Goal: Communication & Community: Answer question/provide support

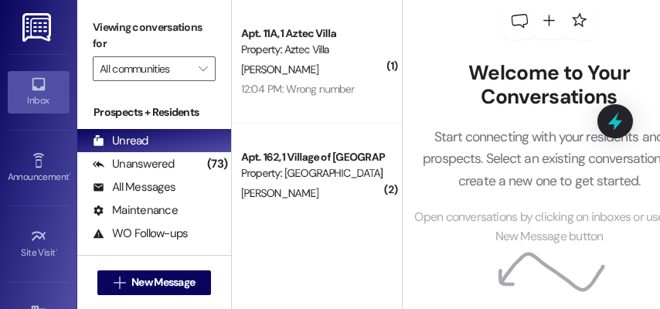
click at [39, 28] on img at bounding box center [38, 27] width 32 height 29
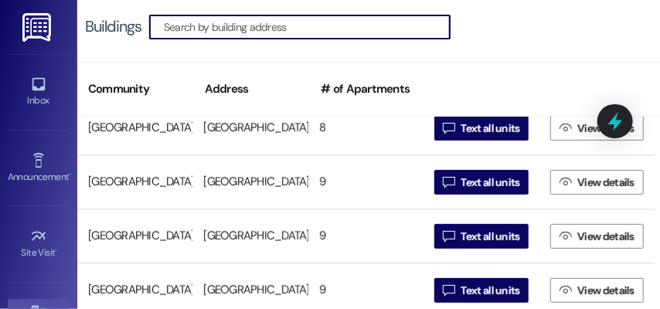
scroll to position [155, 0]
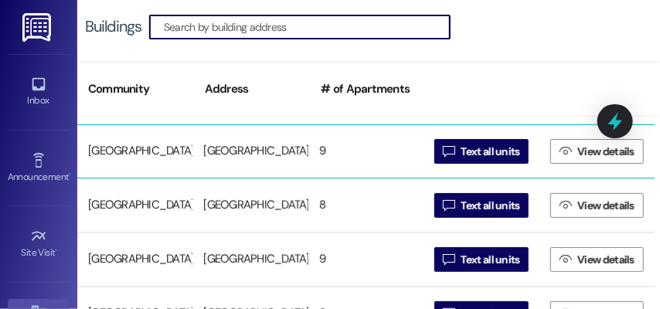
click at [217, 148] on div "[GEOGRAPHIC_DATA] 1" at bounding box center [249, 151] width 115 height 31
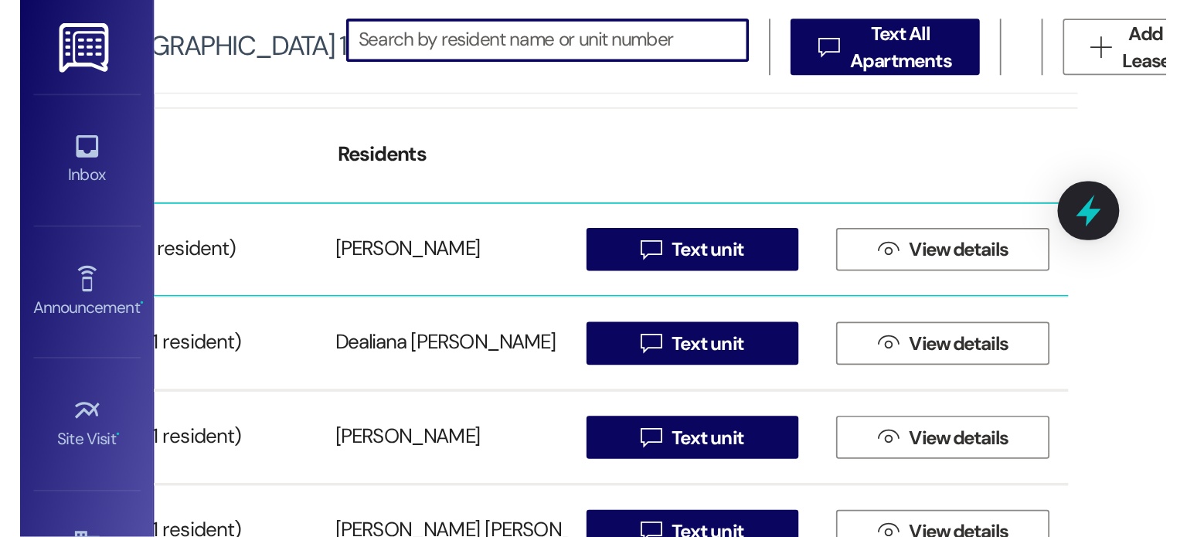
scroll to position [0, 38]
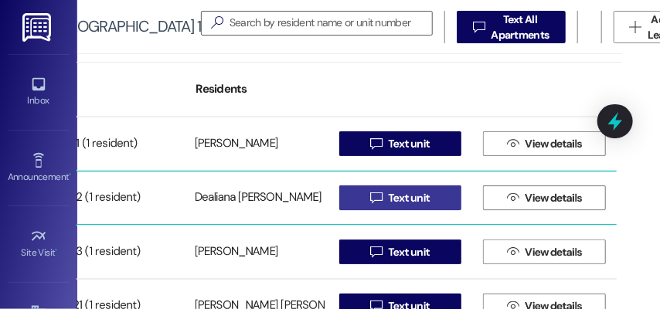
click at [379, 199] on span " Text unit" at bounding box center [400, 197] width 66 height 23
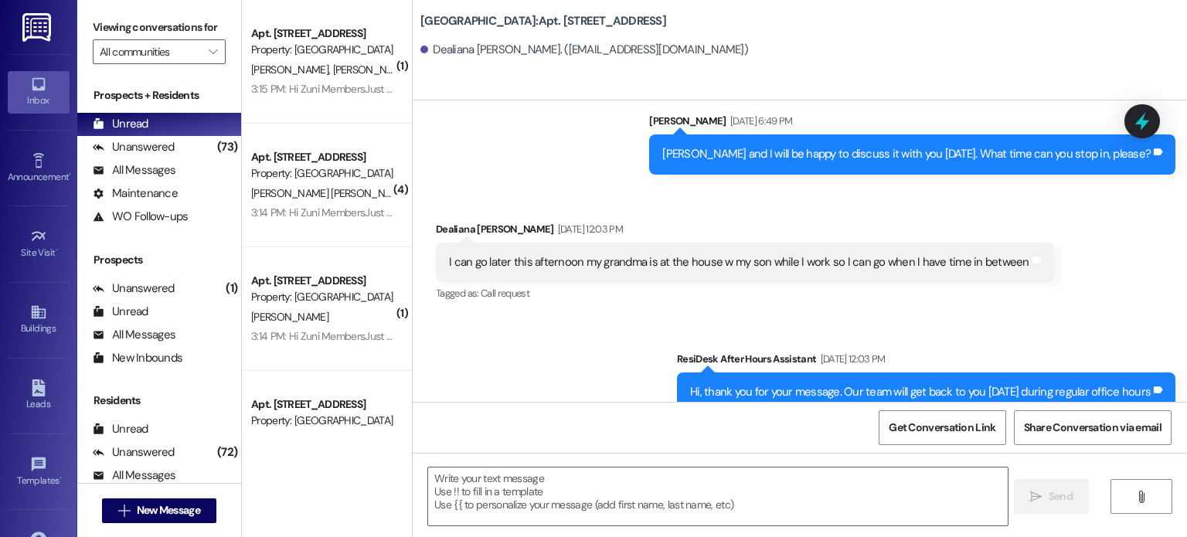
scroll to position [17781, 0]
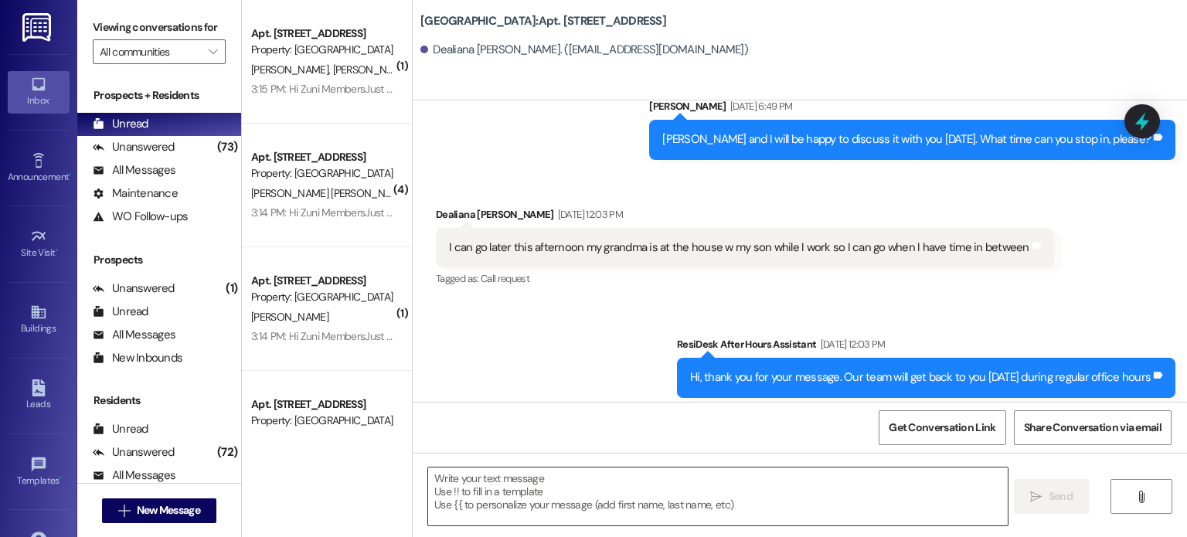
click at [512, 308] on textarea at bounding box center [717, 497] width 579 height 58
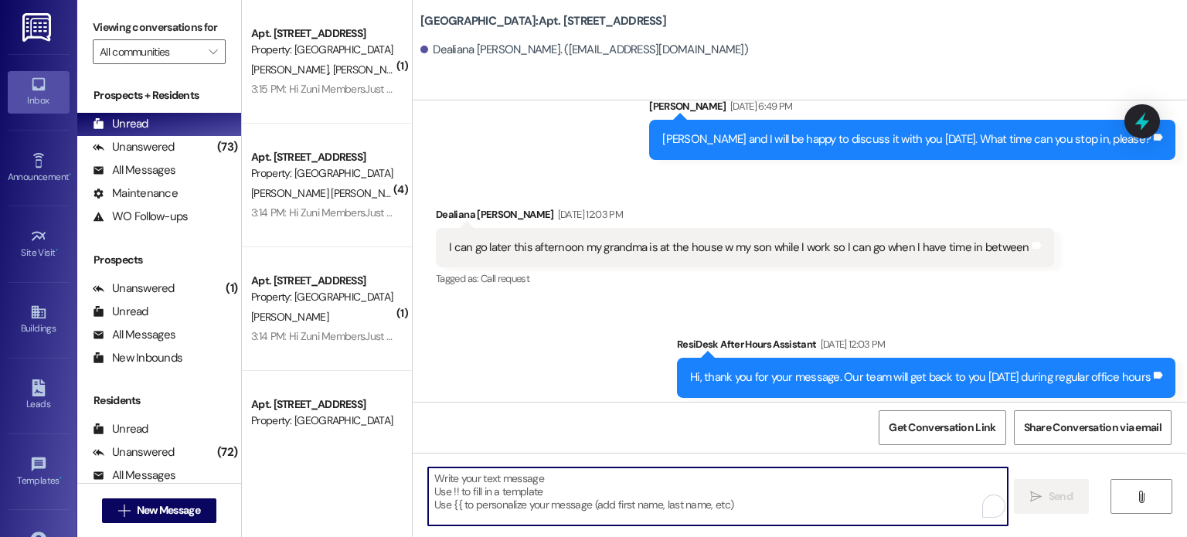
click at [512, 308] on textarea "To enrich screen reader interactions, please activate Accessibility in Grammarl…" at bounding box center [717, 497] width 579 height 58
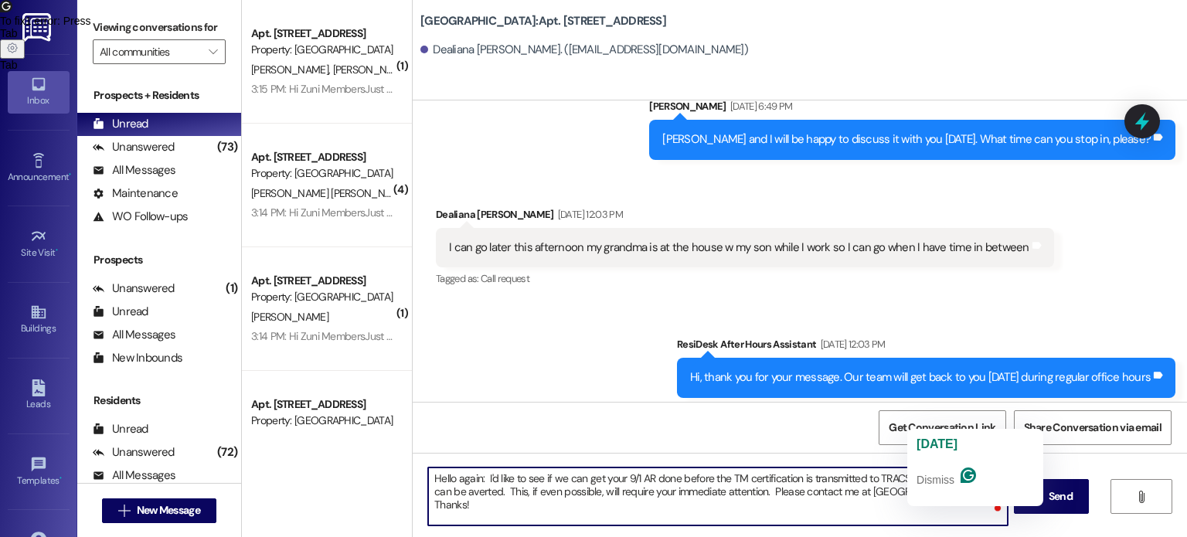
click at [659, 308] on span "[DATE]" at bounding box center [937, 444] width 41 height 13
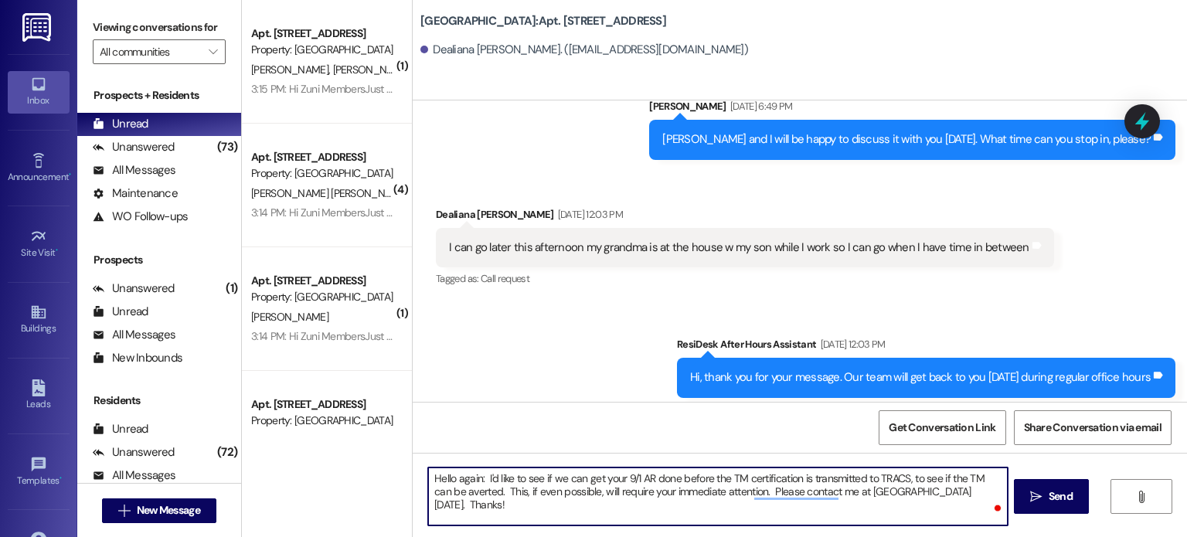
type textarea "Hello again: I'd like to see if we can get your 9/1 AR done before the TM certi…"
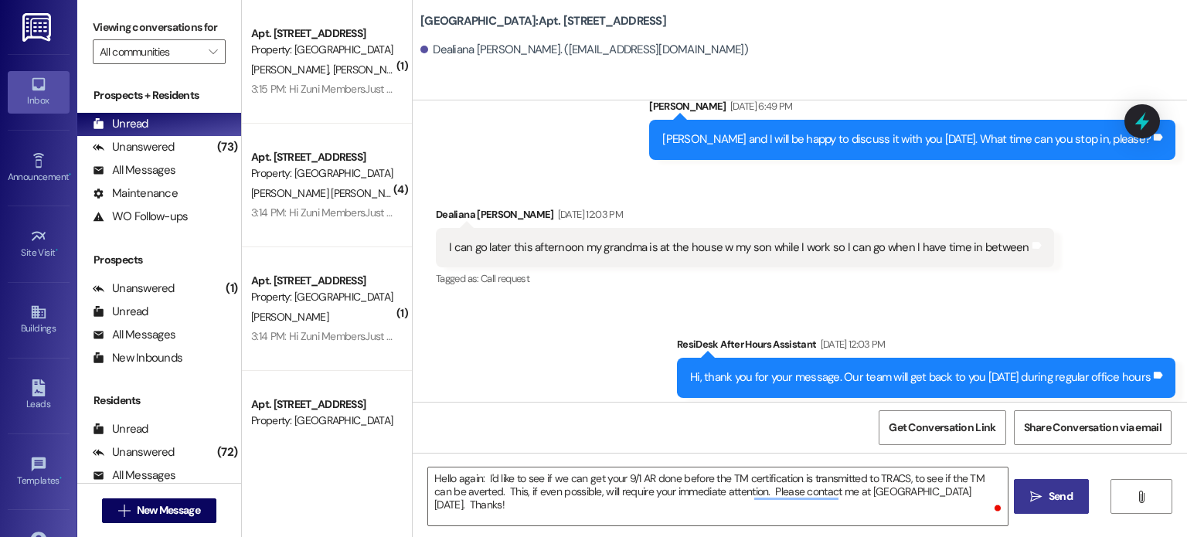
click at [659, 308] on span "Send" at bounding box center [1061, 497] width 24 height 16
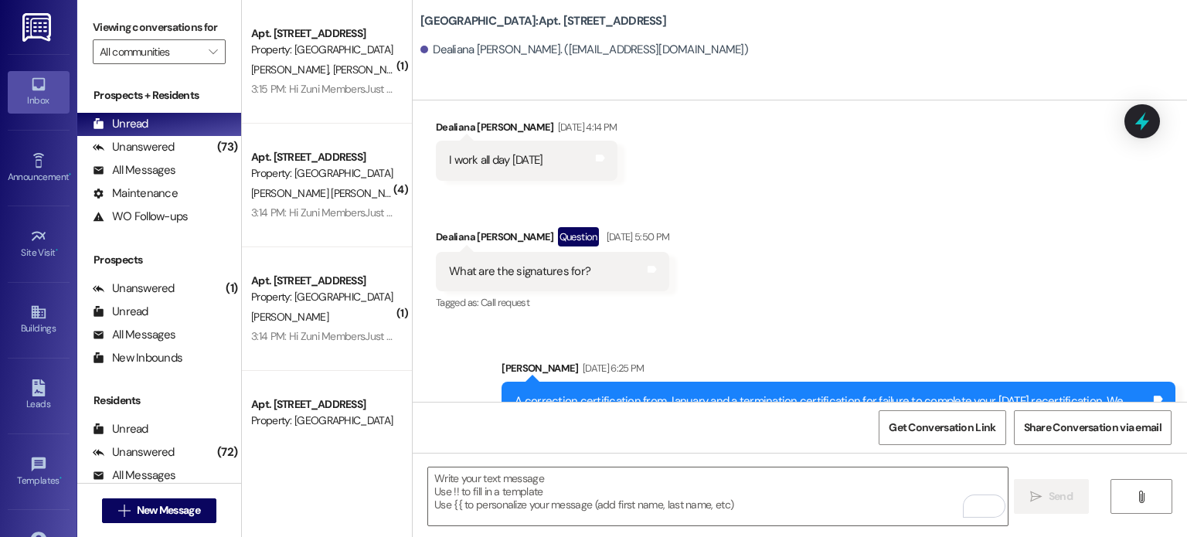
scroll to position [17133, 0]
